Goal: Information Seeking & Learning: Learn about a topic

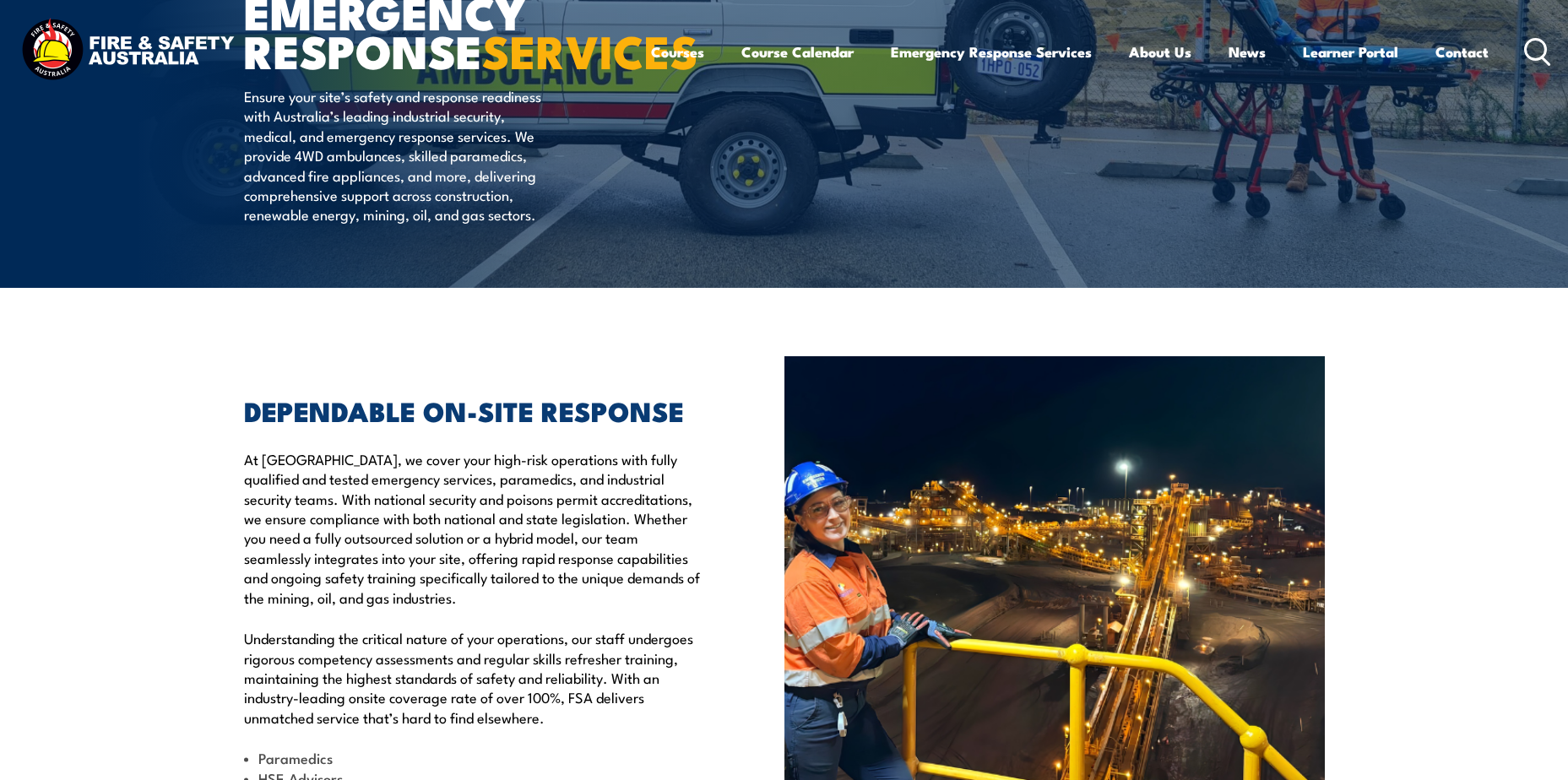
scroll to position [422, 0]
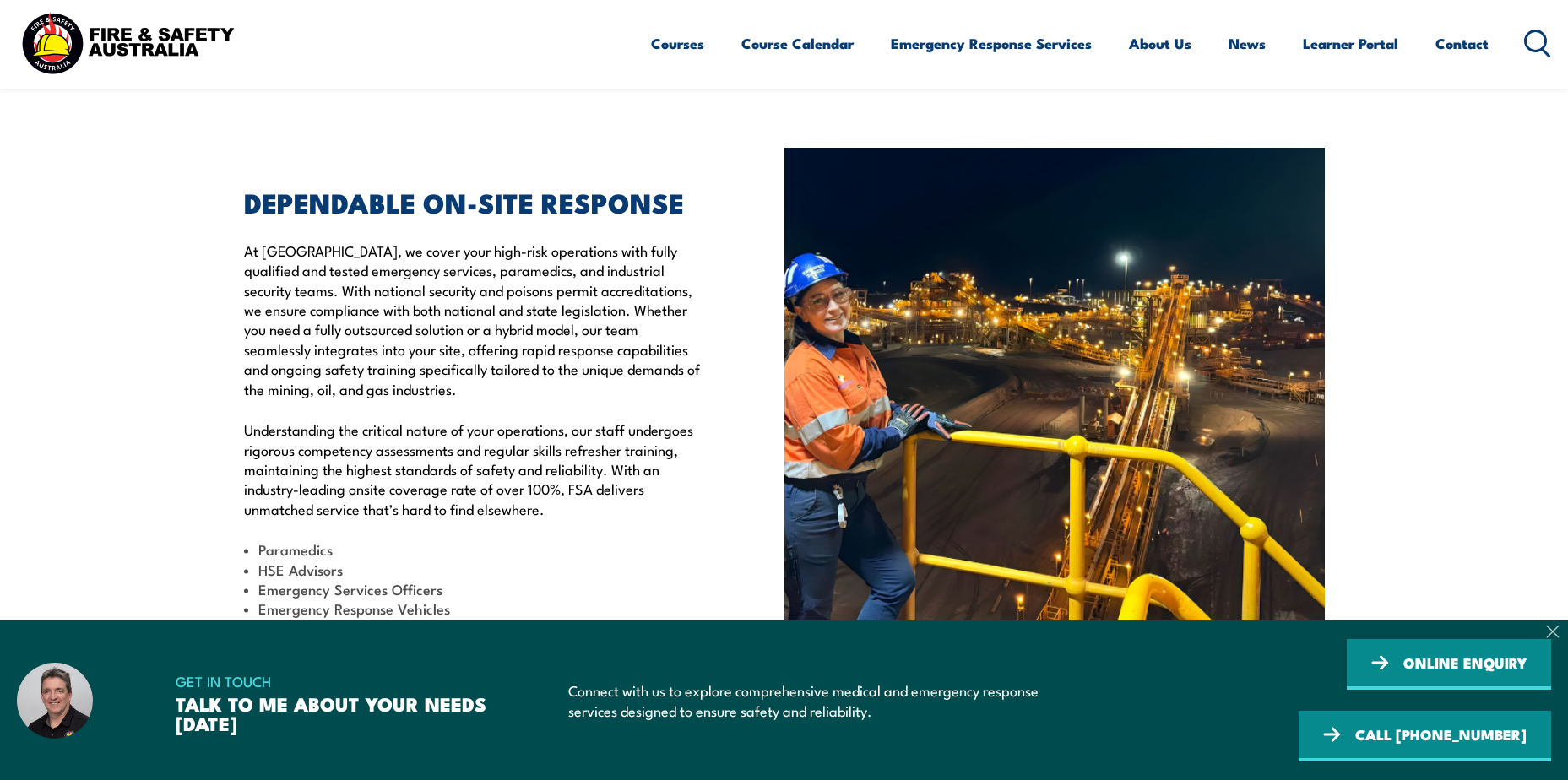
click at [1556, 630] on icon at bounding box center [1552, 631] width 14 height 14
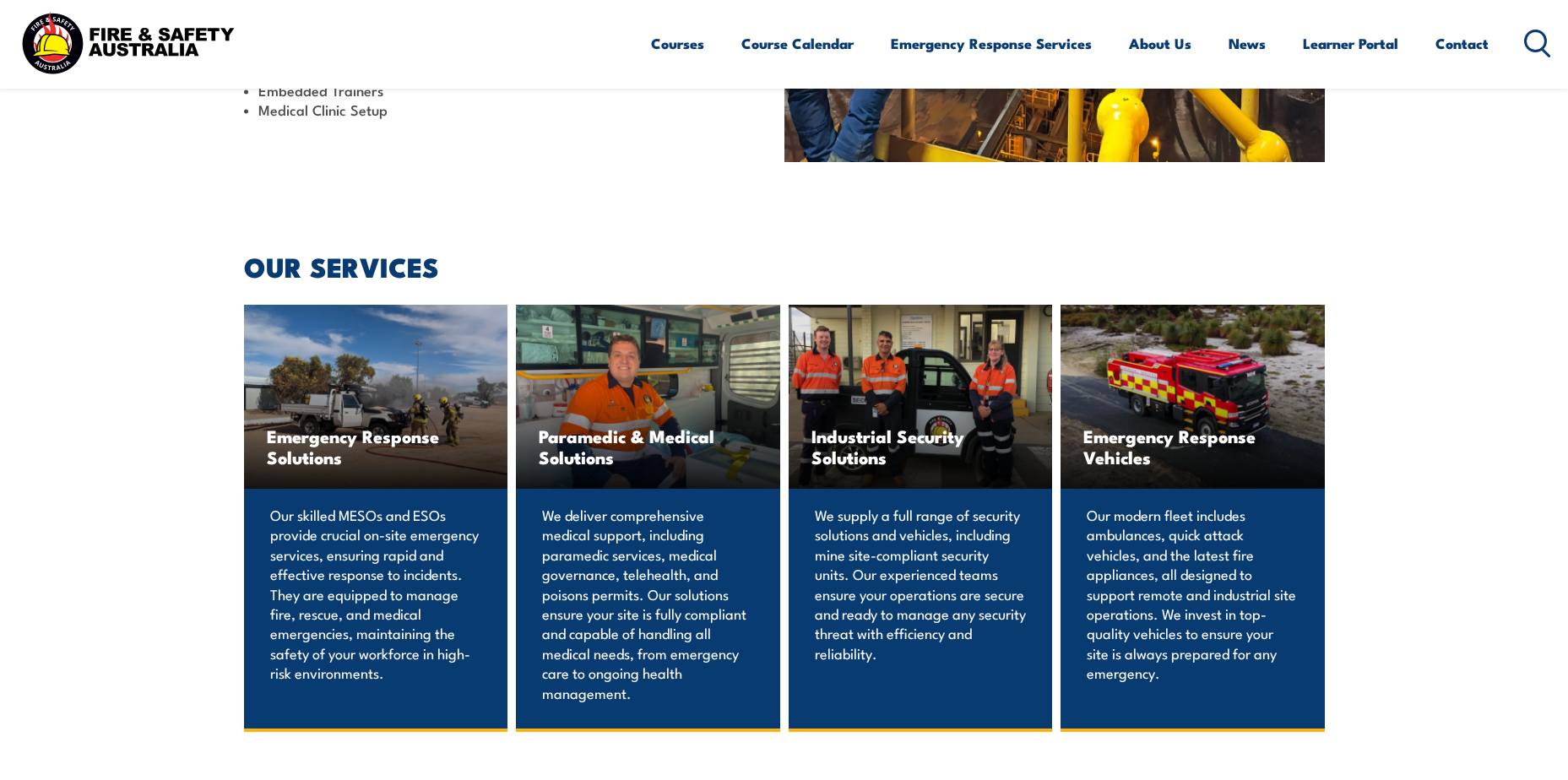
scroll to position [1013, 0]
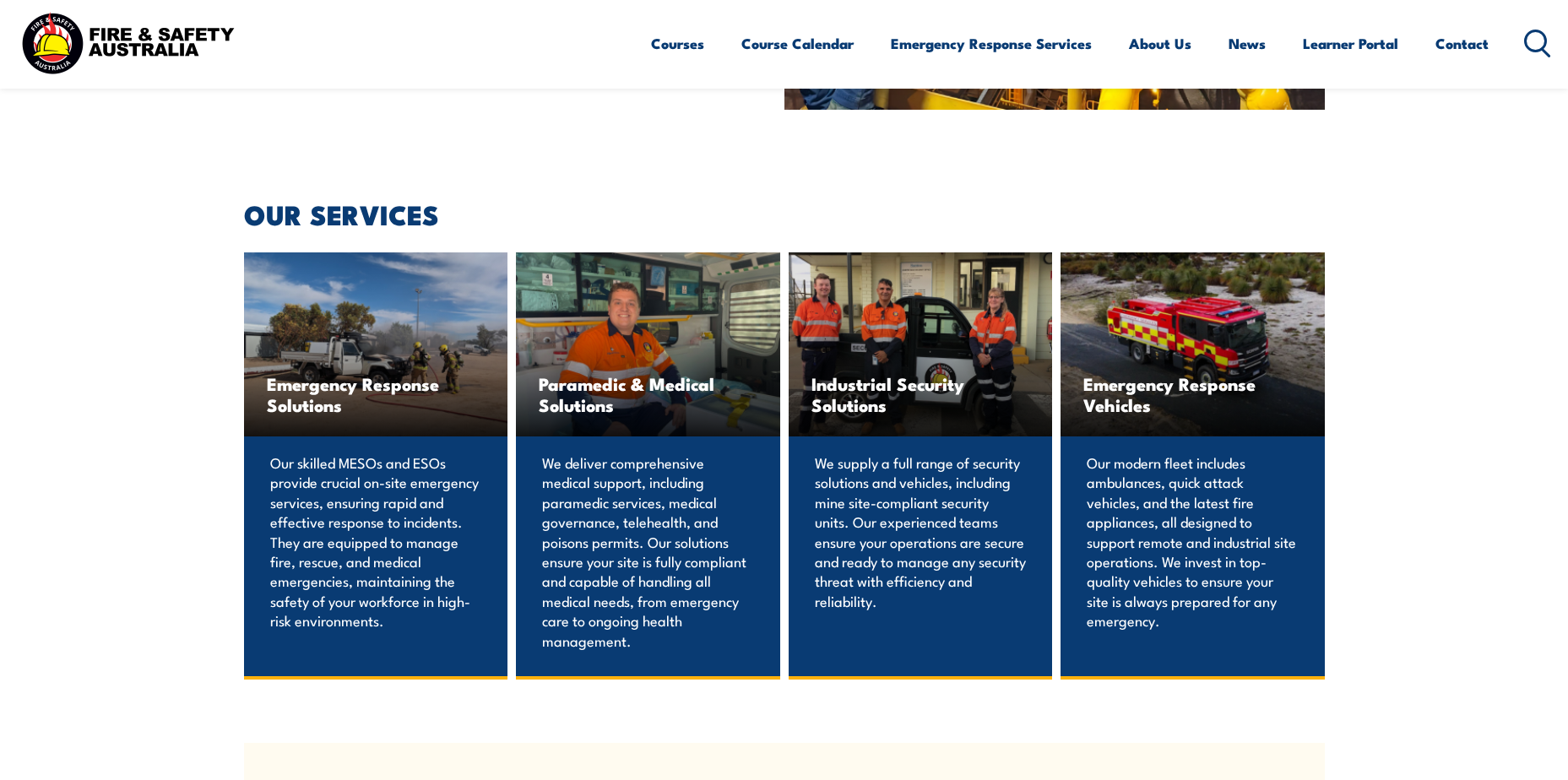
click at [879, 416] on span "Industrial Security Solutions" at bounding box center [920, 395] width 218 height 42
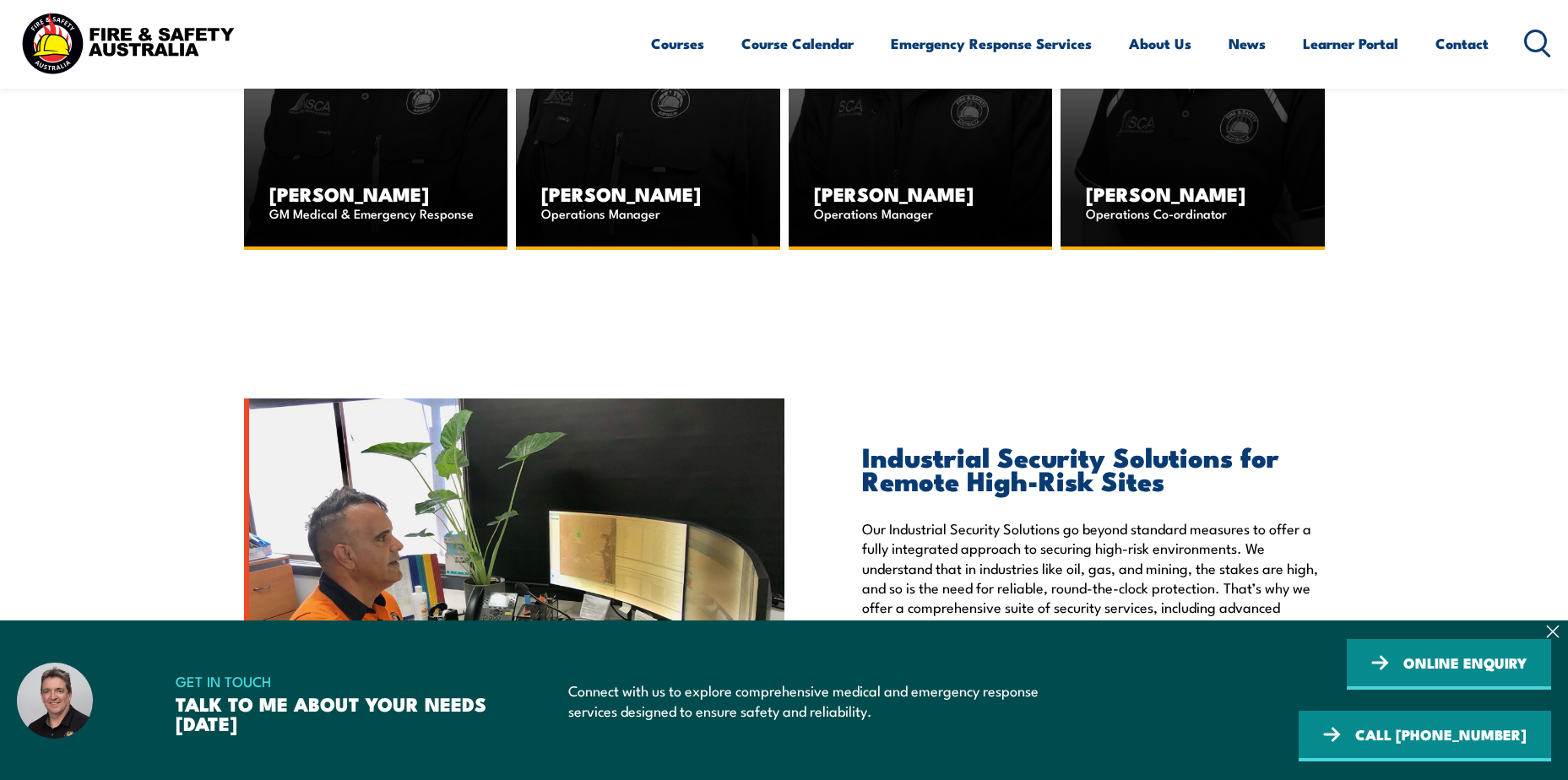
scroll to position [2449, 0]
